Goal: Information Seeking & Learning: Find specific fact

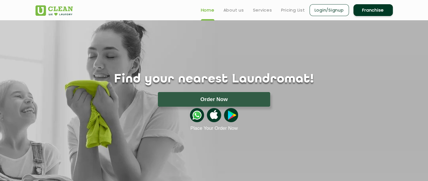
click at [291, 12] on link "Pricing List" at bounding box center [293, 10] width 24 height 7
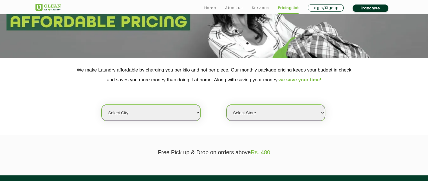
scroll to position [79, 0]
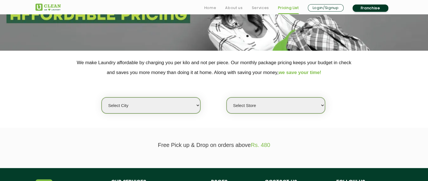
click at [189, 106] on select "Select city [GEOGRAPHIC_DATA] [GEOGRAPHIC_DATA] [GEOGRAPHIC_DATA] [GEOGRAPHIC_D…" at bounding box center [151, 105] width 98 height 16
select select "190"
click at [102, 97] on select "Select city [GEOGRAPHIC_DATA] [GEOGRAPHIC_DATA] [GEOGRAPHIC_DATA] [GEOGRAPHIC_D…" at bounding box center [151, 105] width 98 height 16
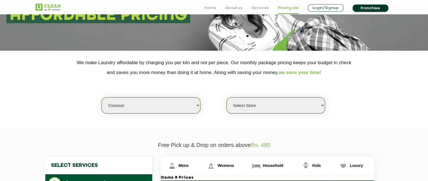
click at [278, 109] on select "Select Store UClean Coonoor" at bounding box center [276, 105] width 98 height 16
select select "563"
click at [227, 97] on select "Select Store UClean Coonoor" at bounding box center [276, 105] width 98 height 16
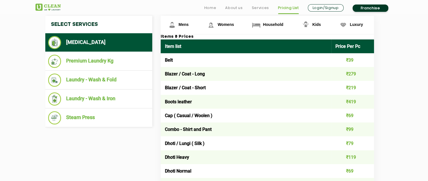
scroll to position [236, 0]
